Goal: Transaction & Acquisition: Book appointment/travel/reservation

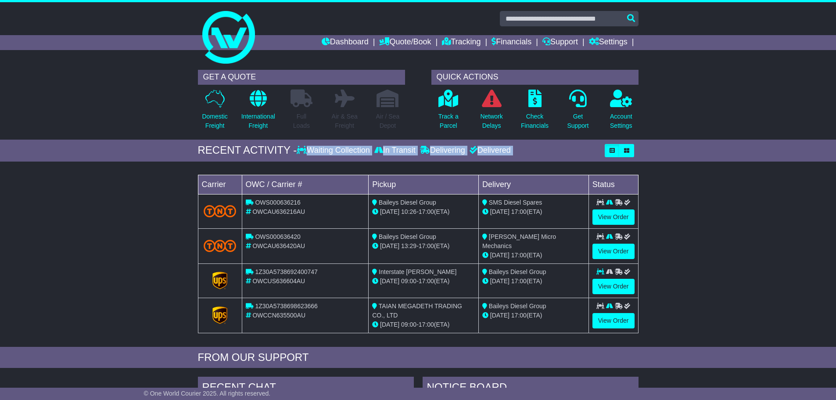
click at [667, 335] on div "GET A QUOTE Domestic Freight International Freight Full Loads Air & Sea Freight" at bounding box center [418, 408] width 836 height 686
click at [667, 335] on div "Loading... No bookings found Carrier OWC / Carrier # Pickup Delivery Status OWS…" at bounding box center [418, 256] width 836 height 181
drag, startPoint x: 667, startPoint y: 335, endPoint x: 199, endPoint y: 150, distance: 502.5
click at [199, 150] on div "GET A QUOTE Domestic Freight International Freight Full Loads Air & Sea Freight" at bounding box center [418, 408] width 836 height 686
click at [199, 150] on div "RECENT ACTIVITY -" at bounding box center [247, 150] width 99 height 13
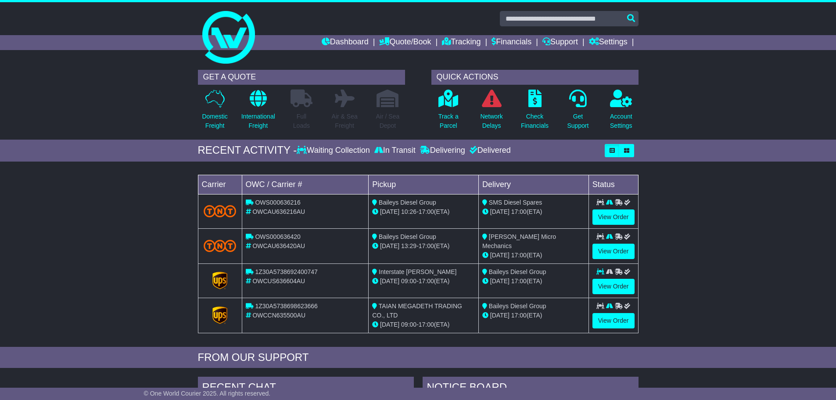
click at [719, 74] on div "GET A QUOTE Domestic Freight International Freight Full Loads Air & Sea Freight…" at bounding box center [418, 102] width 836 height 74
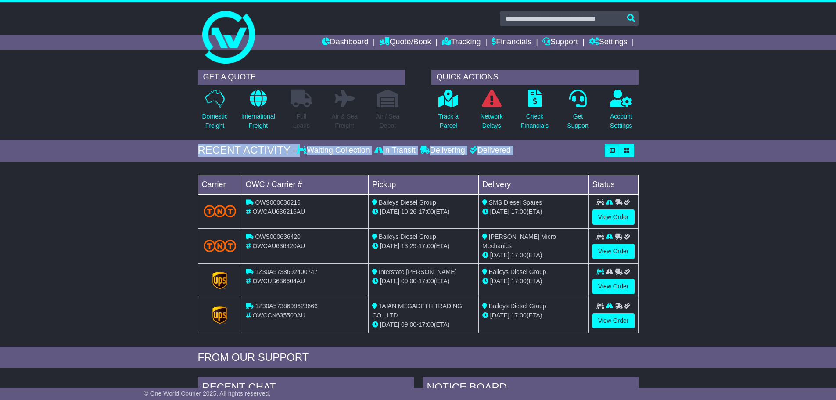
drag, startPoint x: 719, startPoint y: 74, endPoint x: 686, endPoint y: 328, distance: 256.4
click at [686, 328] on div "GET A QUOTE Domestic Freight International Freight Full Loads Air & Sea Freight" at bounding box center [418, 408] width 836 height 686
click at [686, 328] on div "Loading... No bookings found Carrier OWC / Carrier # Pickup Delivery Status OWS…" at bounding box center [418, 256] width 836 height 181
drag, startPoint x: 686, startPoint y: 328, endPoint x: 156, endPoint y: 82, distance: 585.1
click at [156, 82] on div "GET A QUOTE Domestic Freight International Freight Full Loads Air & Sea Freight" at bounding box center [418, 408] width 836 height 686
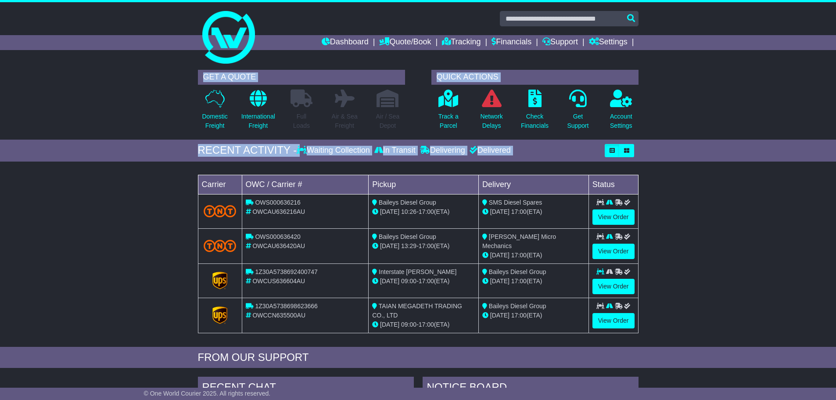
click at [156, 82] on div "GET A QUOTE Domestic Freight International Freight Full Loads Air & Sea Freight…" at bounding box center [418, 102] width 836 height 74
